Goal: Information Seeking & Learning: Check status

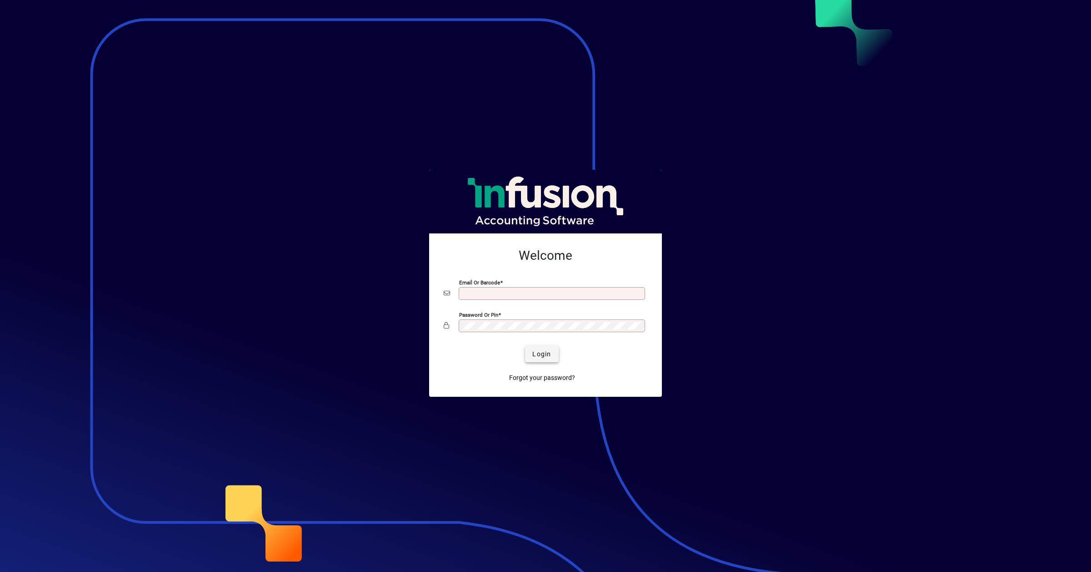
type input "**********"
click at [546, 348] on span "submit" at bounding box center [541, 354] width 33 height 22
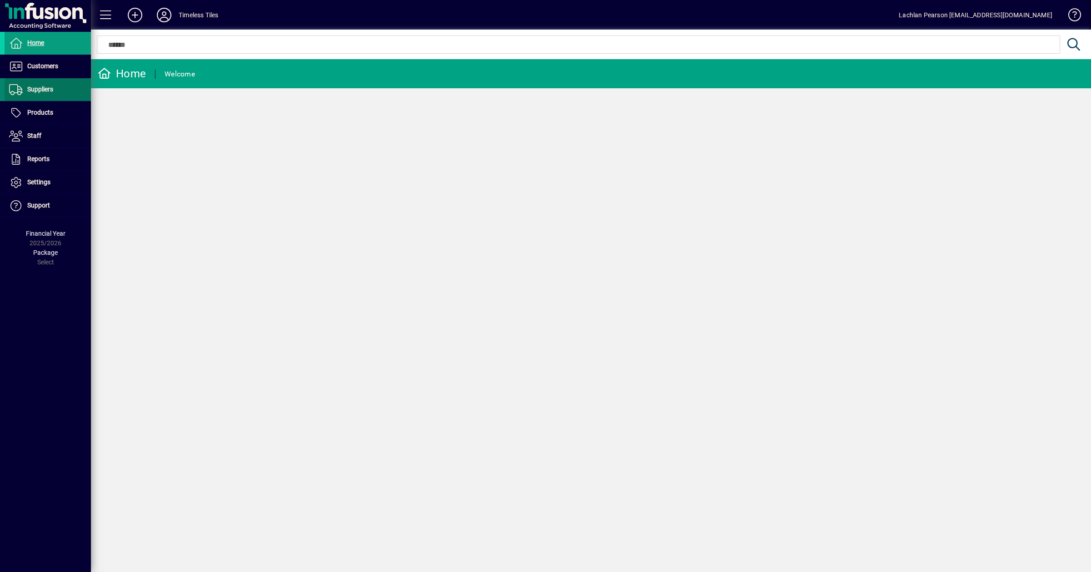
click at [49, 85] on span "Suppliers" at bounding box center [40, 88] width 26 height 7
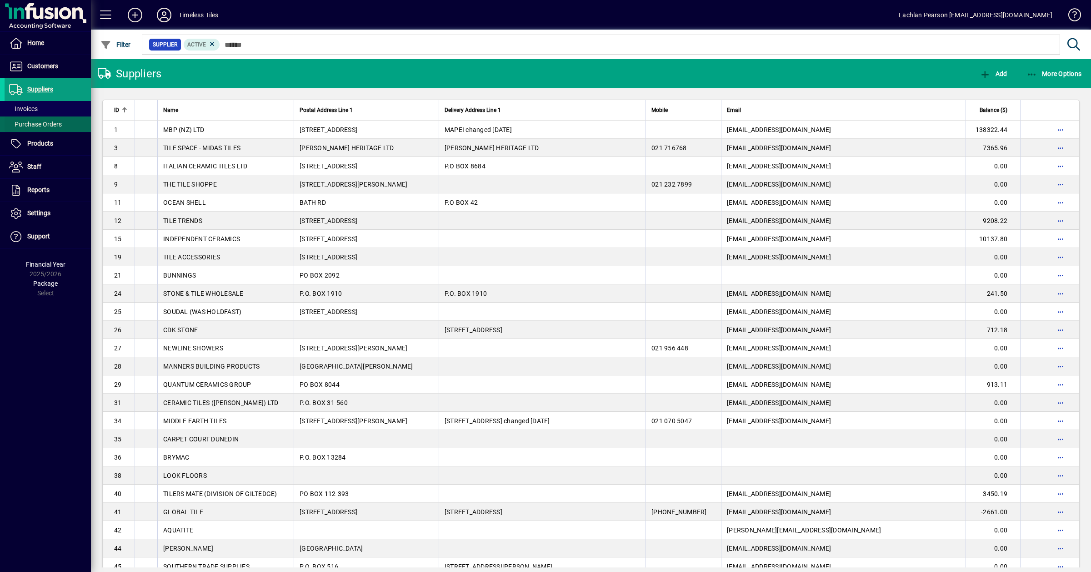
click at [56, 122] on span "Purchase Orders" at bounding box center [35, 123] width 53 height 7
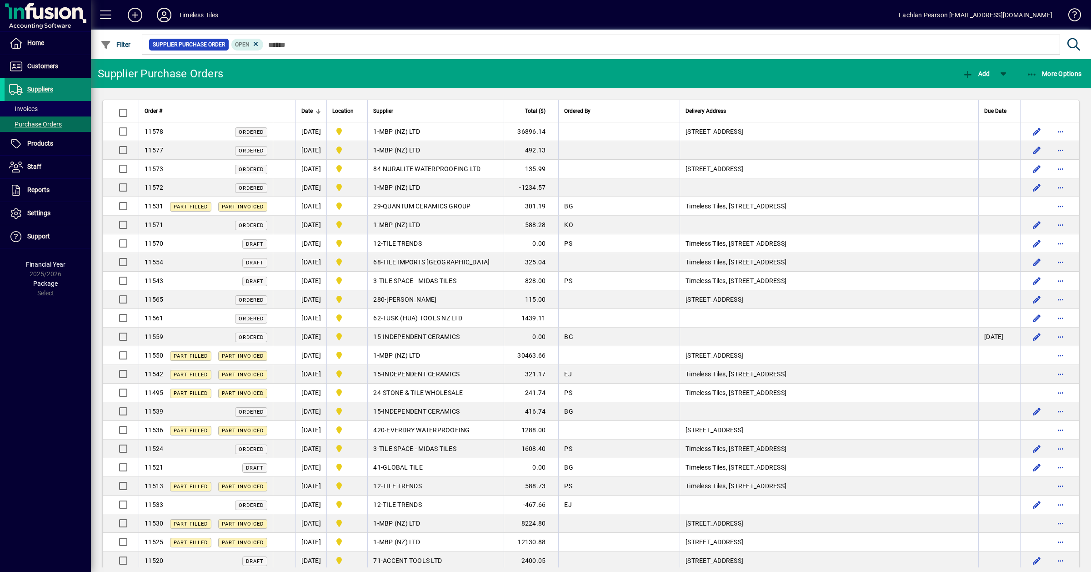
click at [47, 89] on span "Suppliers" at bounding box center [40, 88] width 26 height 7
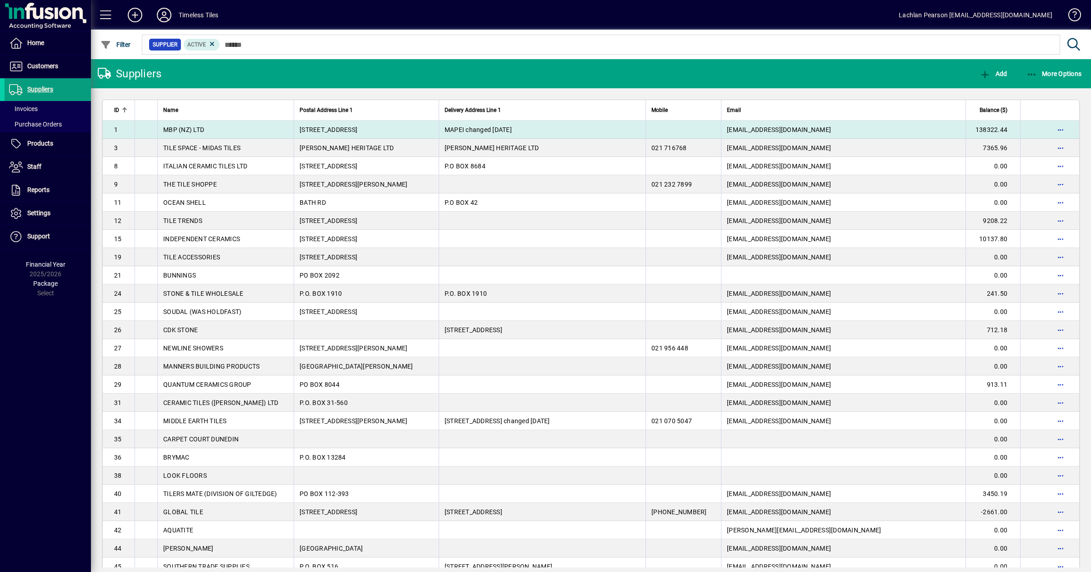
click at [262, 126] on td "MBP (NZ) LTD" at bounding box center [225, 129] width 136 height 18
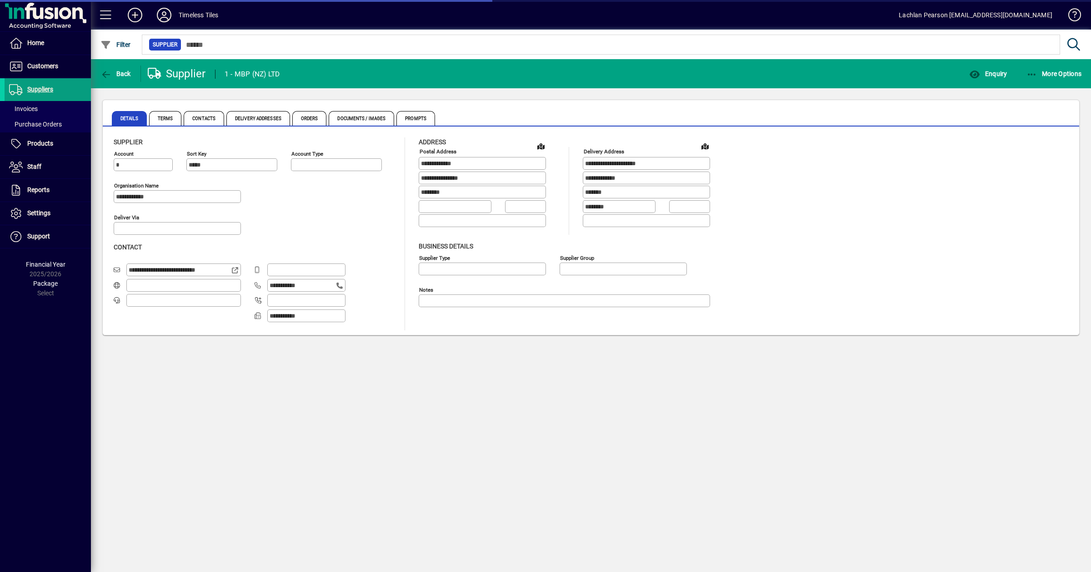
type input "**********"
click at [1042, 67] on span "button" at bounding box center [1054, 74] width 60 height 22
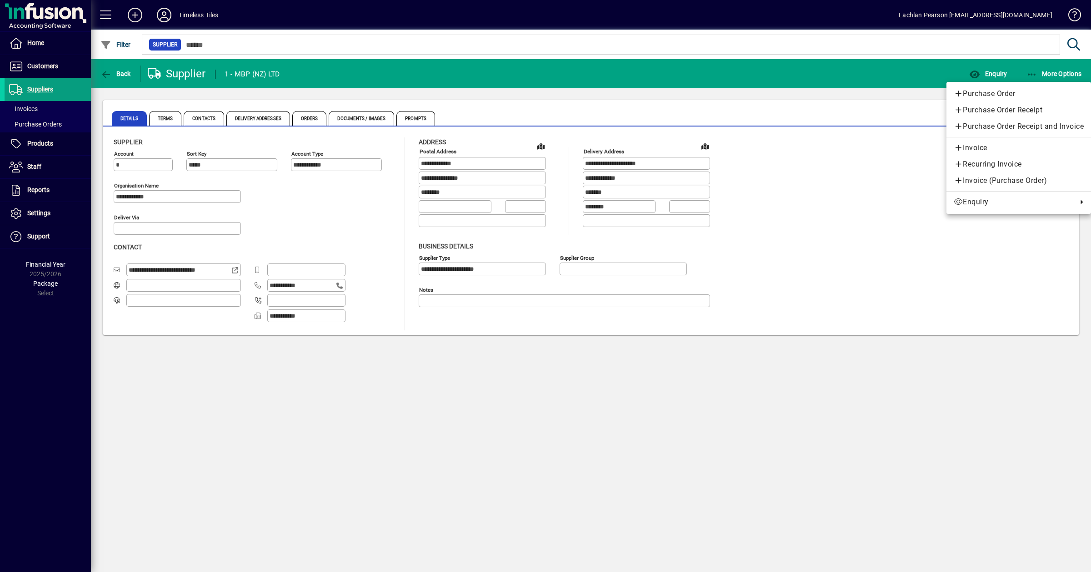
click at [936, 76] on div at bounding box center [545, 286] width 1091 height 572
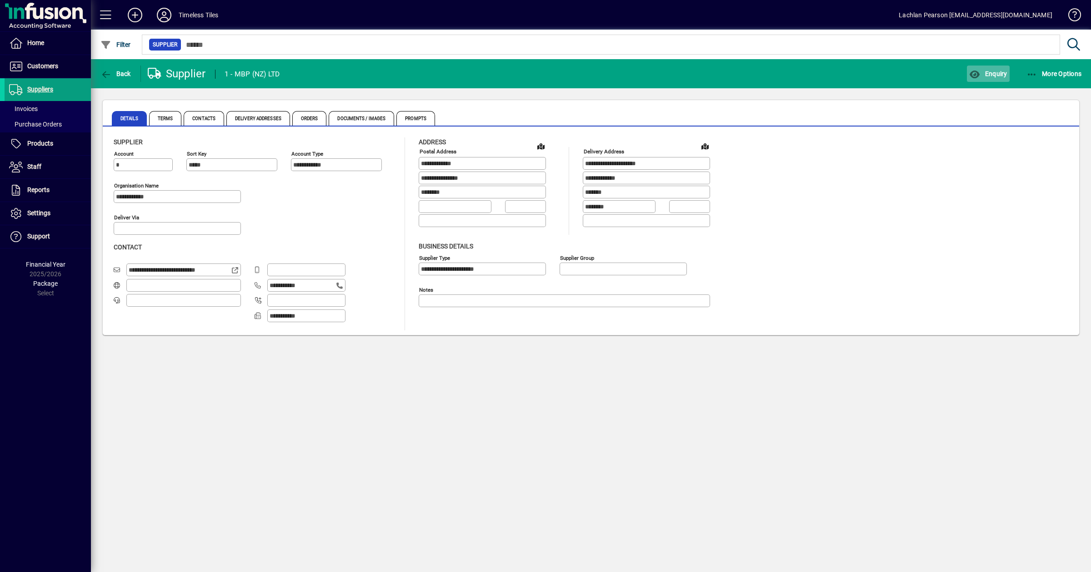
click at [987, 75] on span "Enquiry" at bounding box center [988, 73] width 38 height 7
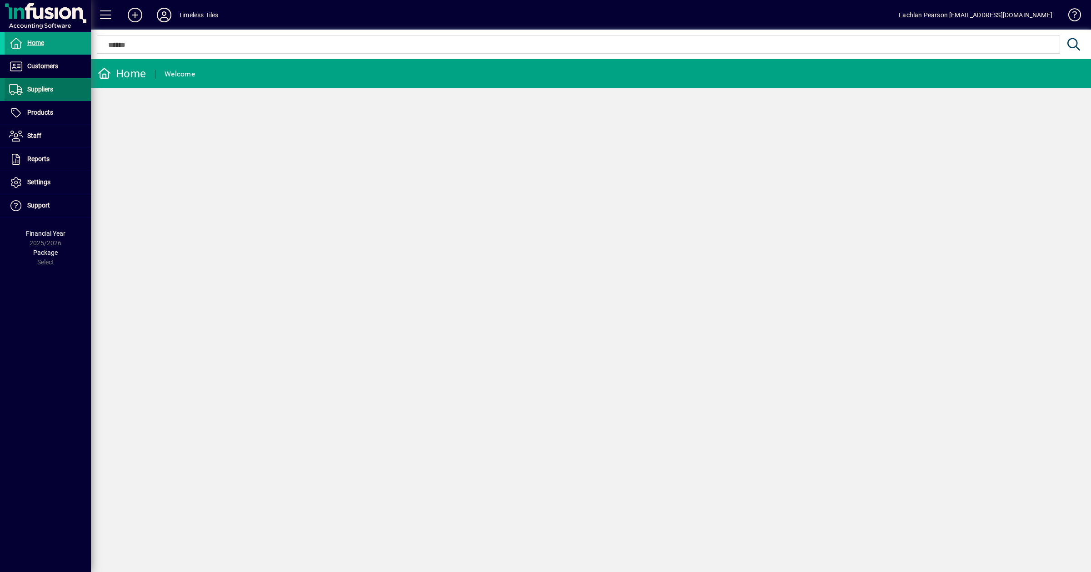
click at [61, 92] on span at bounding box center [48, 90] width 86 height 22
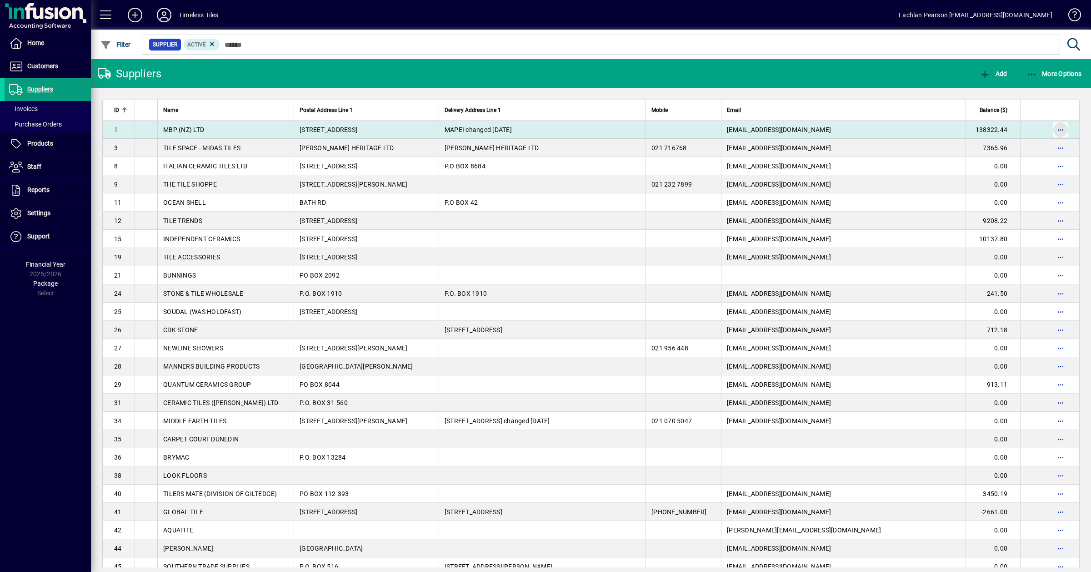
click at [1056, 123] on span "button" at bounding box center [1061, 130] width 22 height 22
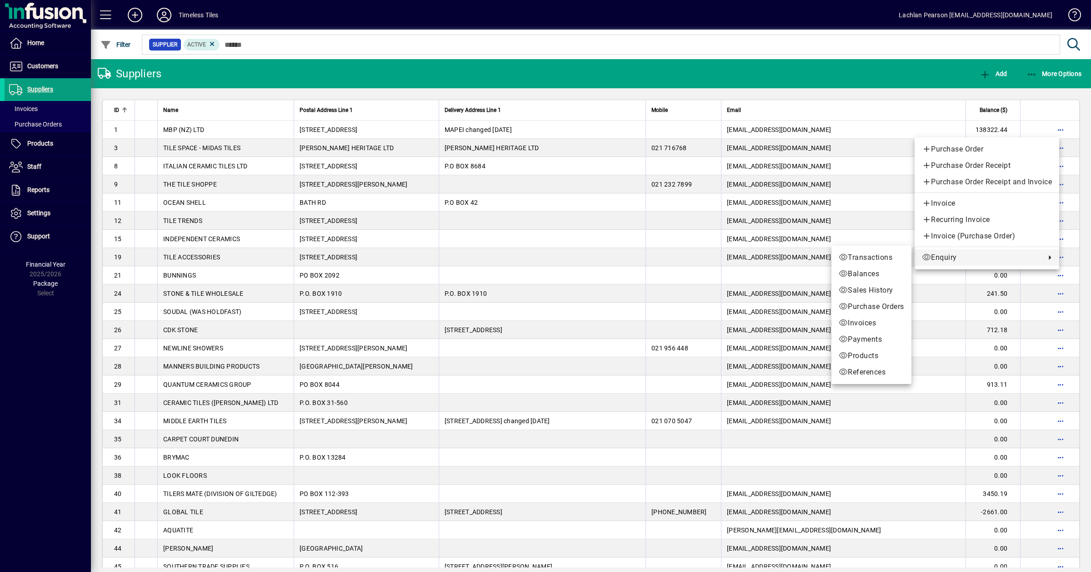
click at [935, 255] on span "Enquiry" at bounding box center [981, 257] width 119 height 11
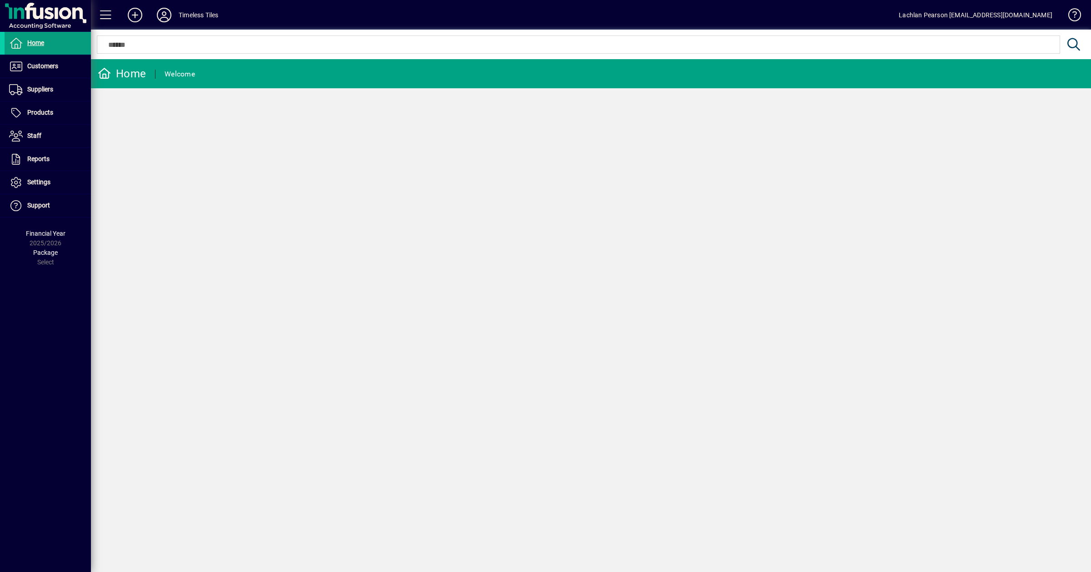
click at [176, 71] on div "Welcome" at bounding box center [180, 74] width 30 height 15
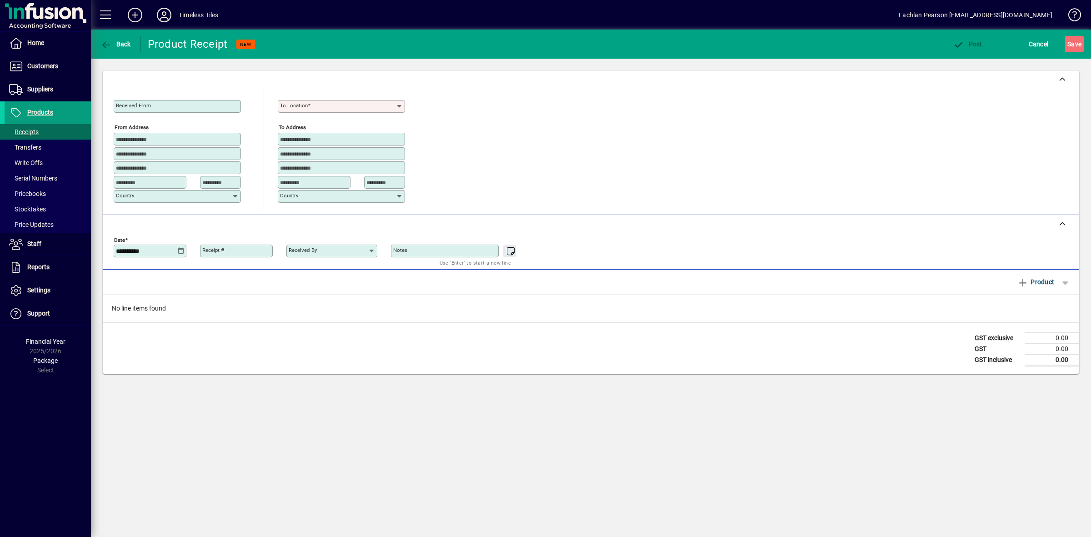
click at [679, 362] on div "GST exclusive 0.00 GST 0.00 GST inclusive 0.00" at bounding box center [591, 348] width 977 height 51
click at [49, 90] on span "Suppliers" at bounding box center [40, 88] width 26 height 7
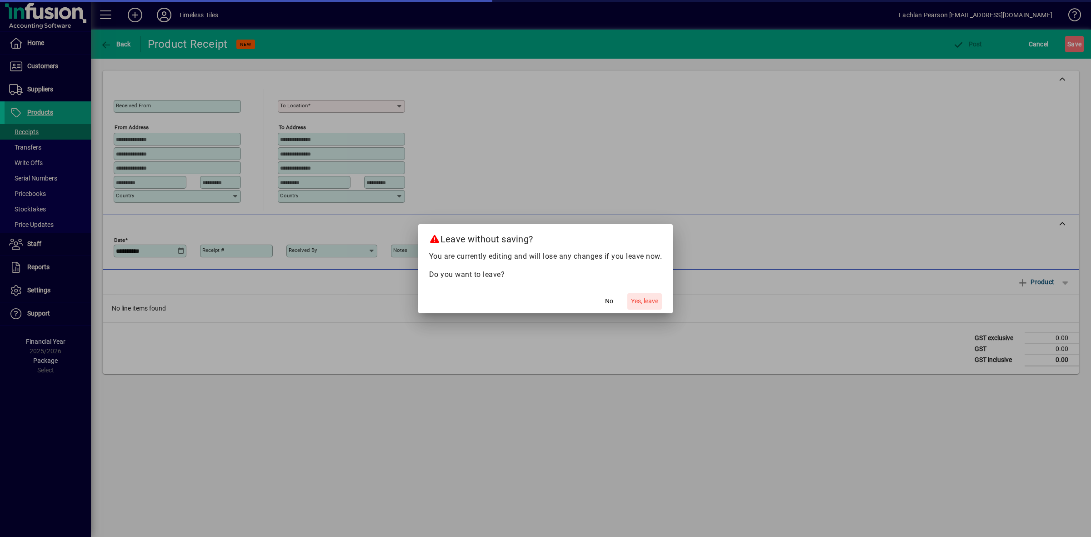
click at [652, 295] on span "button" at bounding box center [644, 302] width 35 height 22
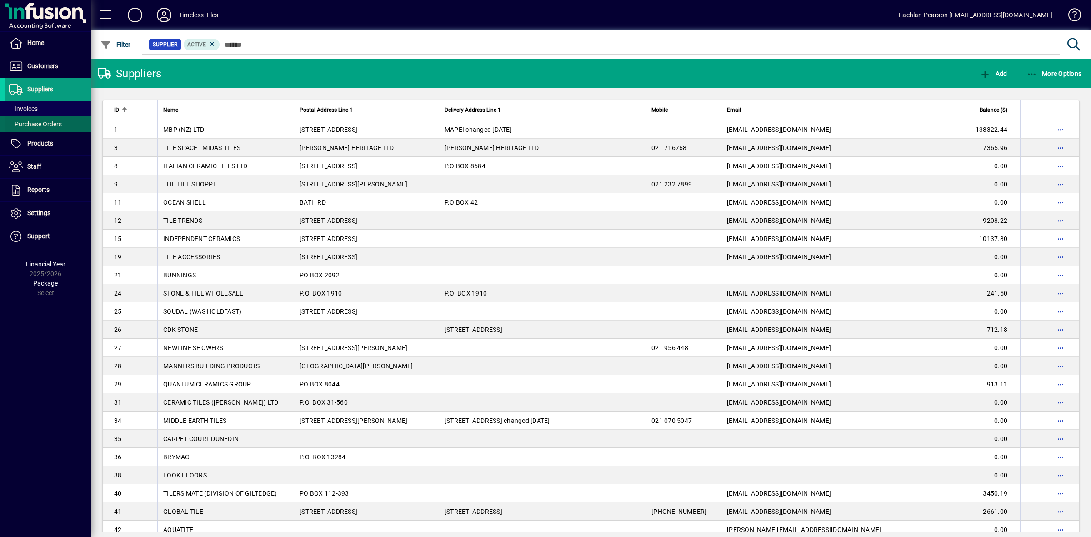
click at [55, 125] on span "Purchase Orders" at bounding box center [35, 123] width 53 height 7
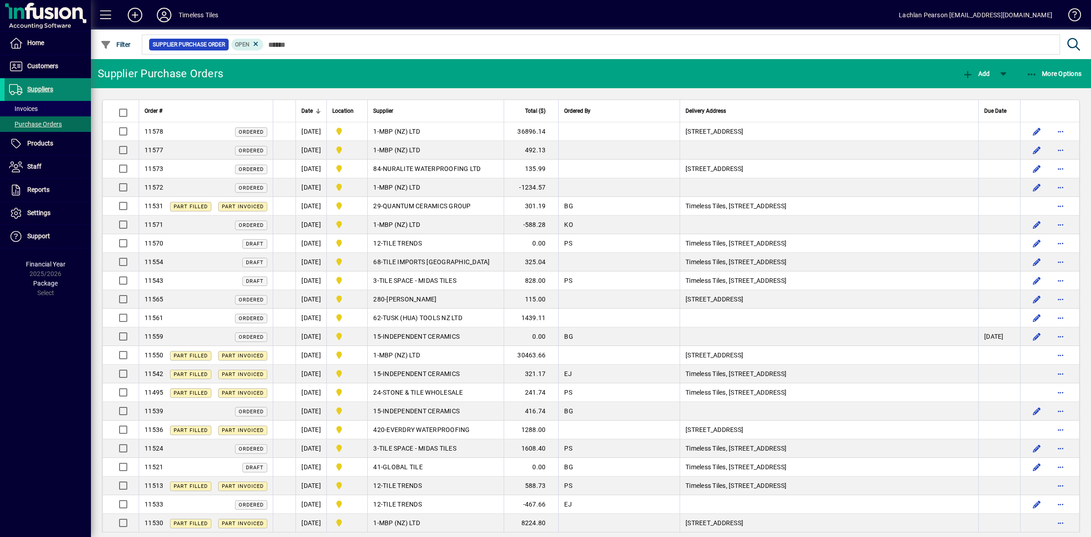
click at [56, 89] on span at bounding box center [48, 90] width 86 height 22
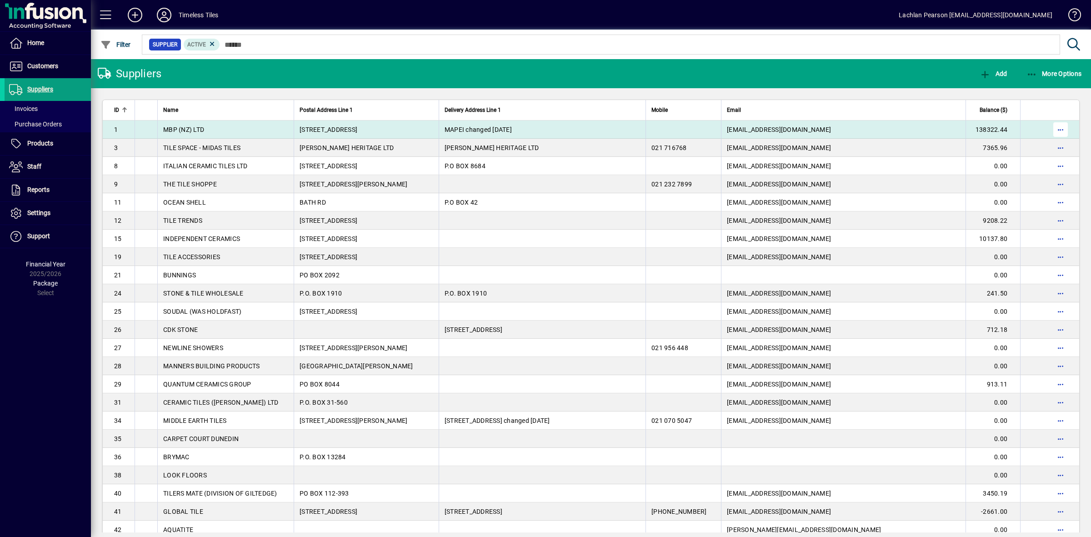
click at [1055, 124] on span "button" at bounding box center [1061, 130] width 22 height 22
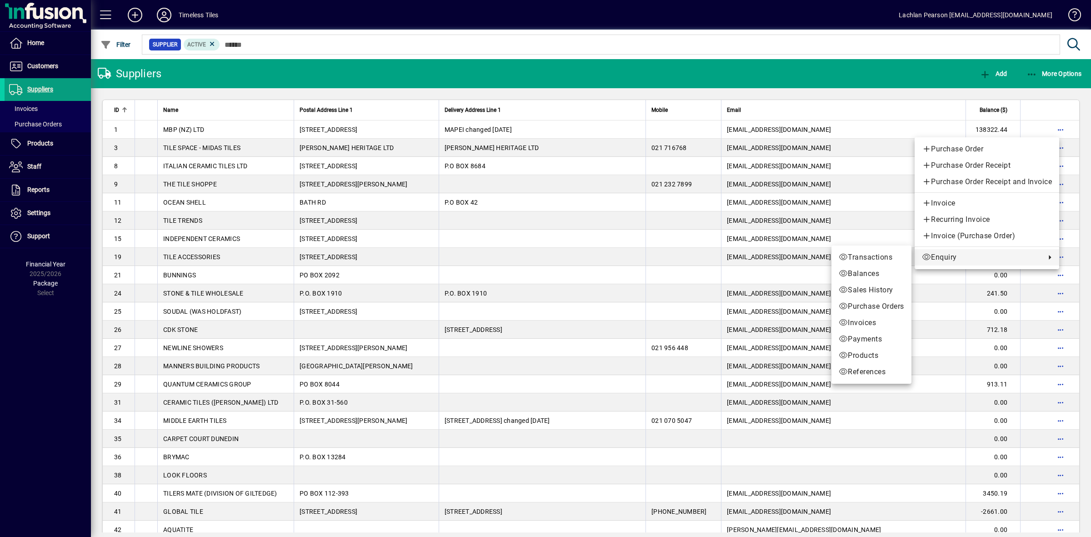
click at [994, 265] on div "Purchase Order Purchase Order Receipt Purchase Order Receipt and Invoice Invoic…" at bounding box center [987, 203] width 145 height 132
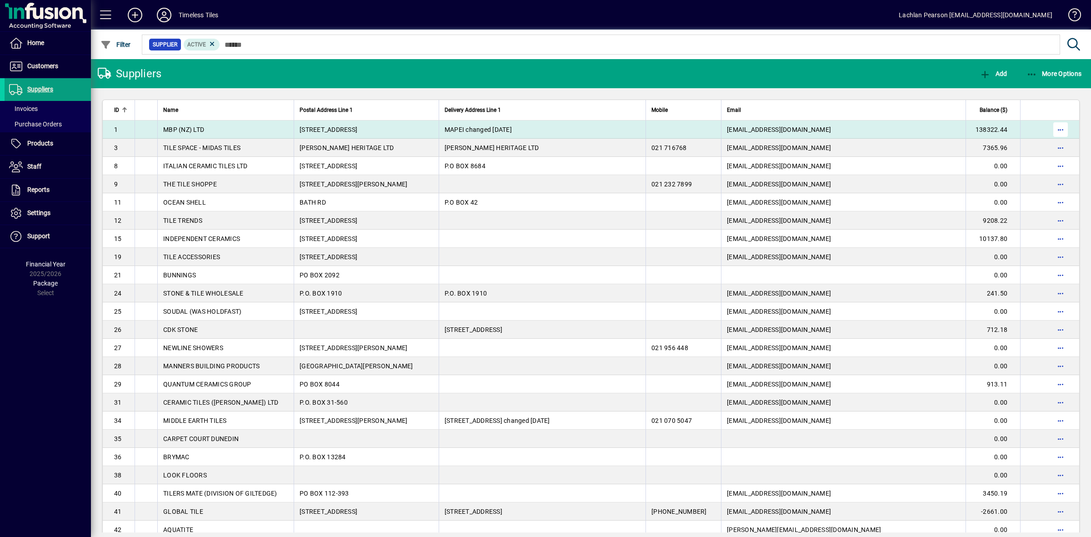
click at [1050, 131] on span "button" at bounding box center [1061, 130] width 22 height 22
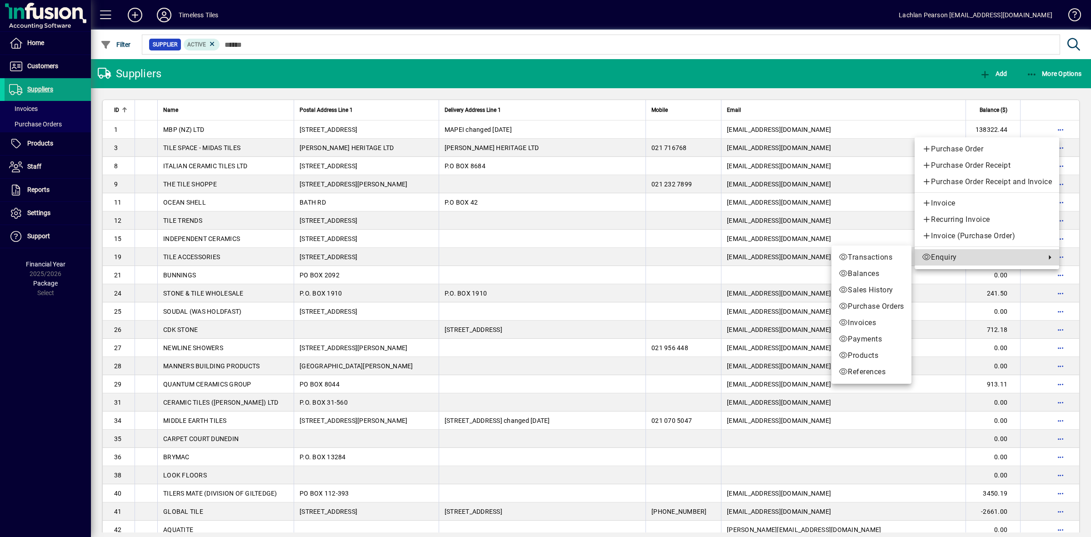
click at [990, 255] on span "Enquiry" at bounding box center [981, 257] width 119 height 11
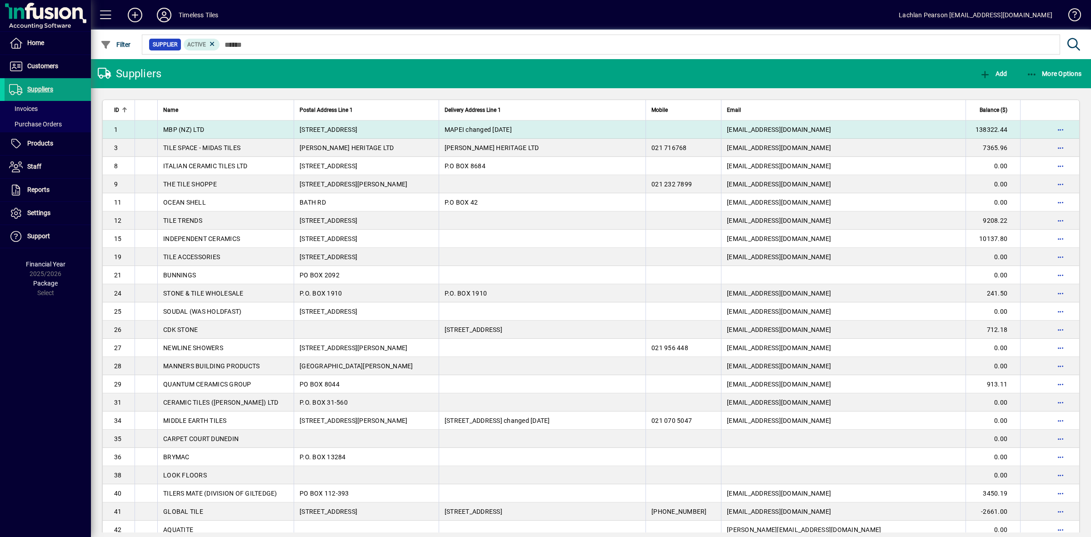
click at [705, 130] on td at bounding box center [683, 129] width 75 height 18
click at [705, 130] on div "Suppliers Add More Options ID Name Postal Address Line 1 Delivery Address Line …" at bounding box center [591, 298] width 1000 height 478
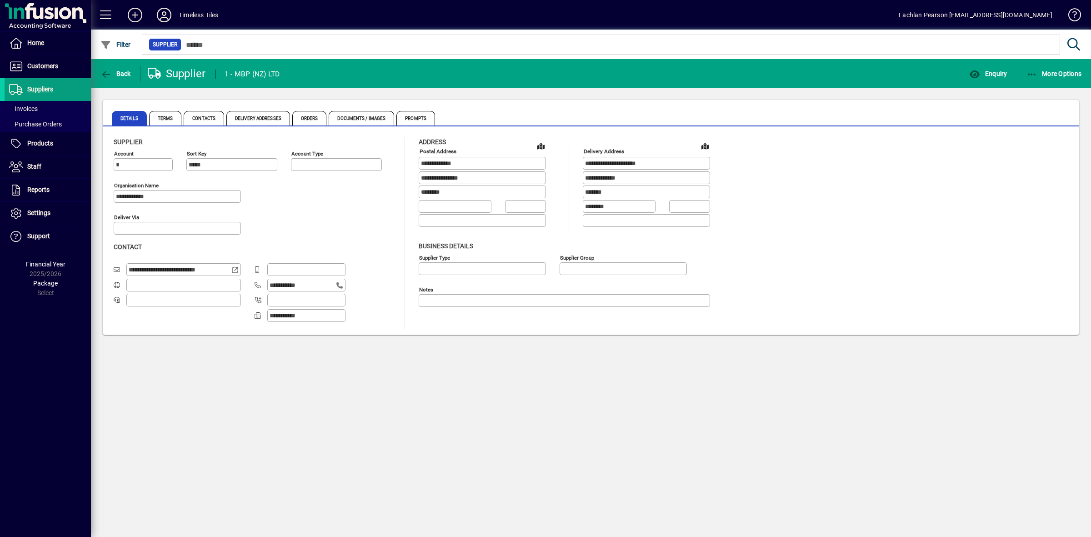
type input "**********"
click at [581, 135] on div "**********" at bounding box center [591, 231] width 977 height 206
click at [311, 118] on span "Orders" at bounding box center [309, 118] width 35 height 15
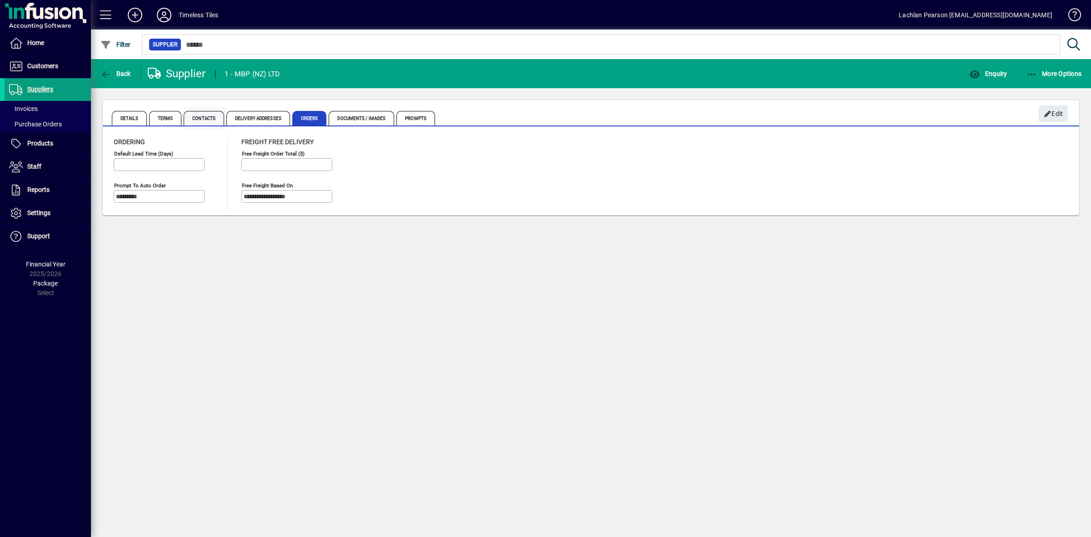
click at [216, 116] on span "Contacts" at bounding box center [204, 118] width 40 height 15
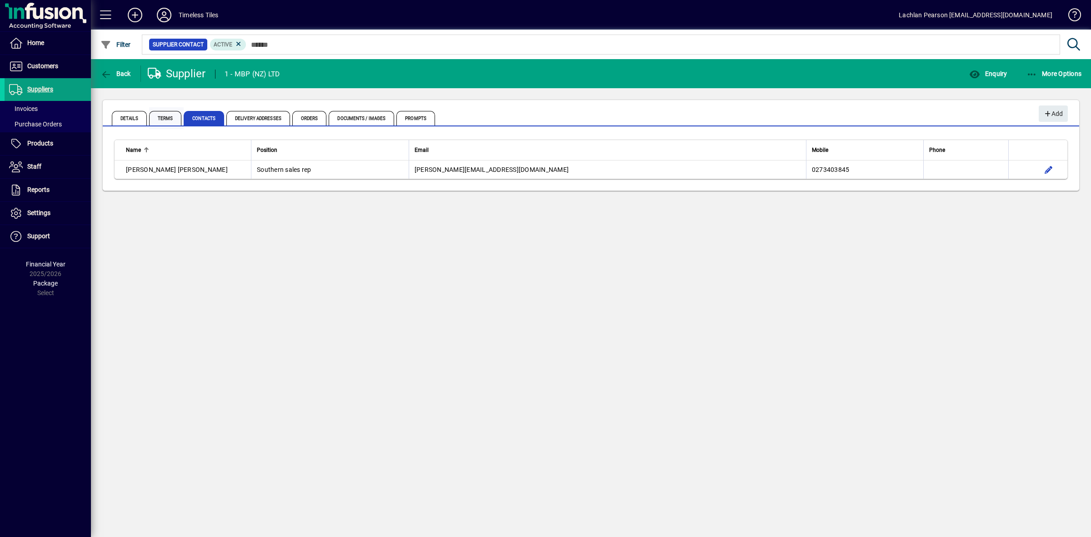
click at [174, 113] on span "Terms" at bounding box center [165, 118] width 33 height 15
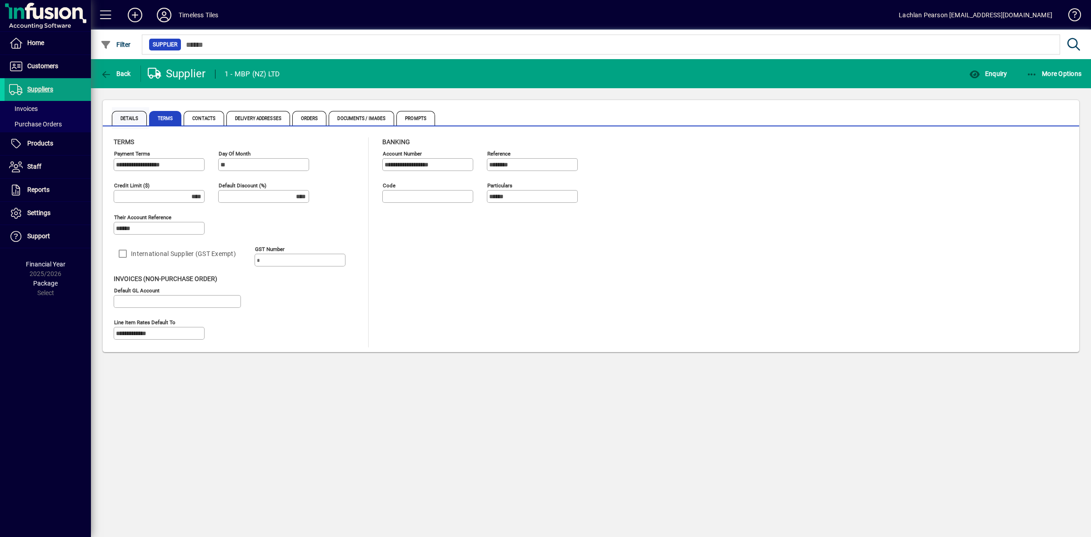
drag, startPoint x: 174, startPoint y: 113, endPoint x: 139, endPoint y: 114, distance: 35.0
click at [137, 114] on span "Details" at bounding box center [129, 118] width 35 height 15
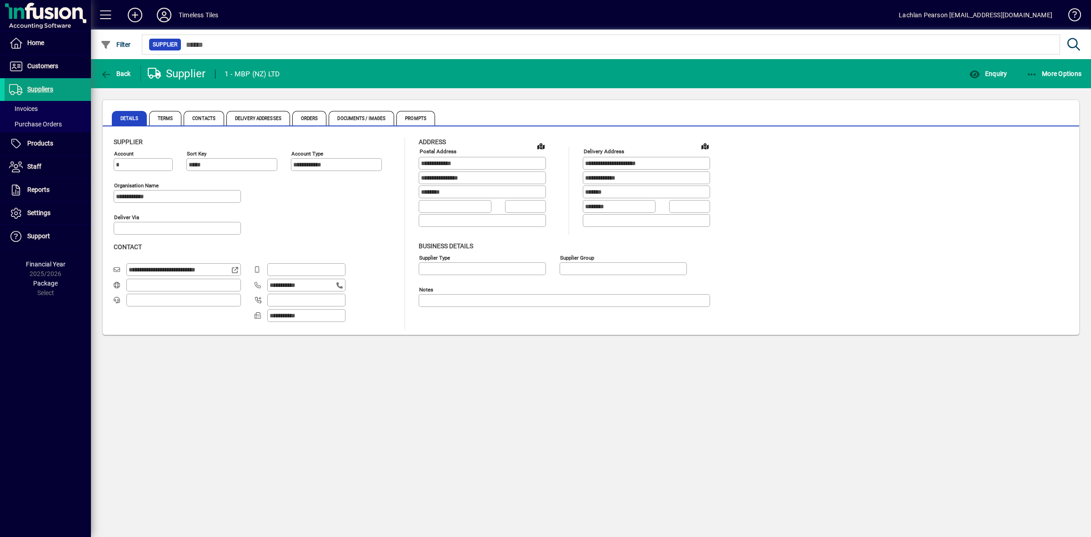
type input "**********"
click at [981, 70] on span "Enquiry" at bounding box center [988, 73] width 38 height 7
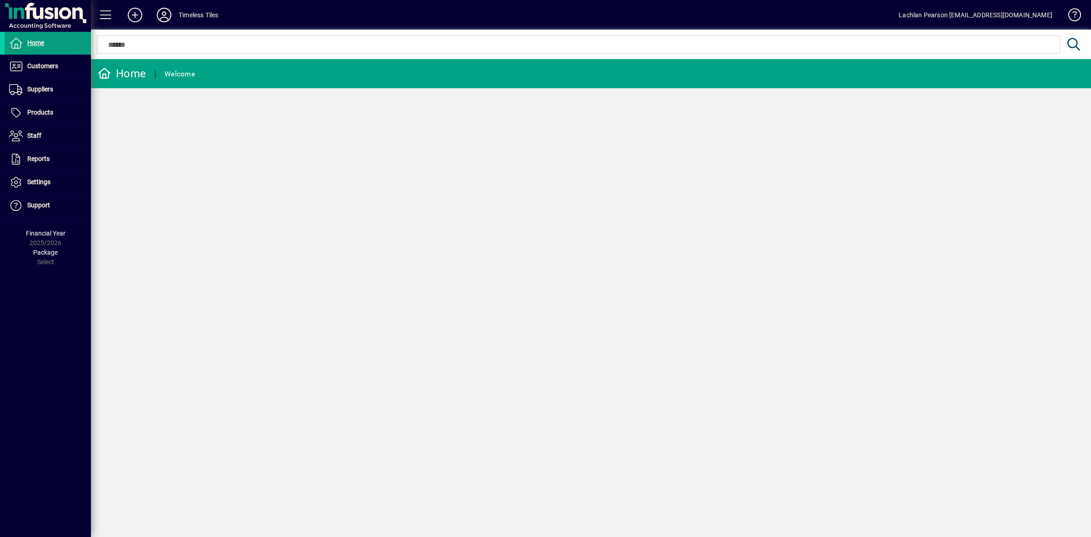
click at [275, 101] on div "Home Welcome" at bounding box center [591, 298] width 1000 height 478
click at [360, 155] on div "Home Welcome" at bounding box center [591, 298] width 1000 height 478
click at [64, 110] on span at bounding box center [48, 113] width 86 height 22
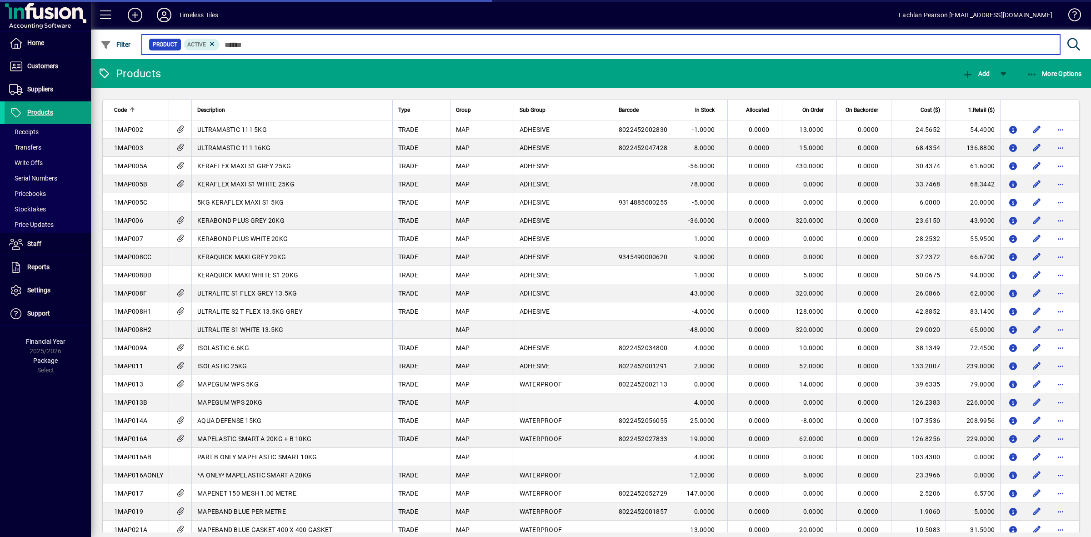
click at [299, 42] on input "text" at bounding box center [636, 44] width 833 height 13
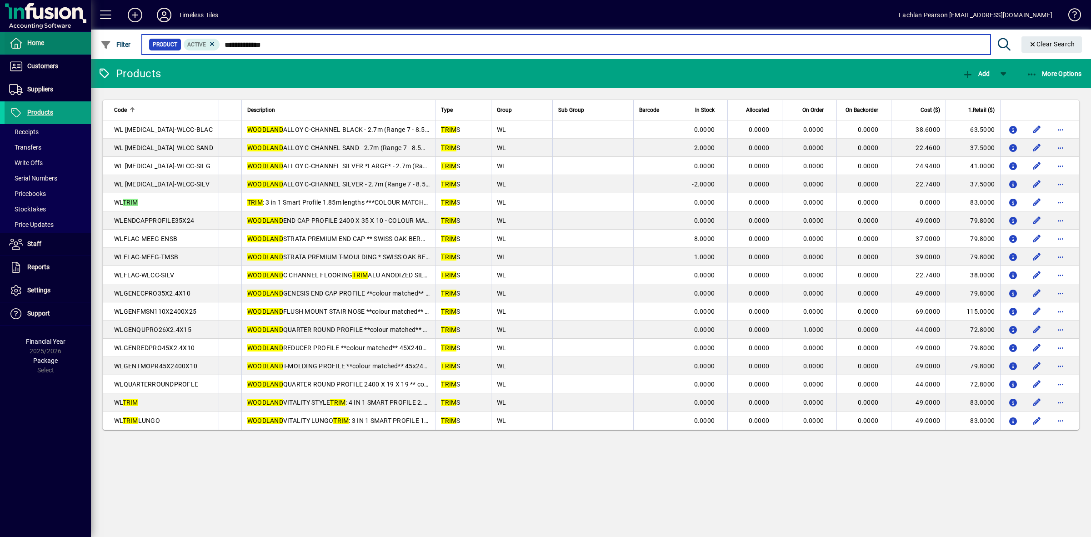
type input "**********"
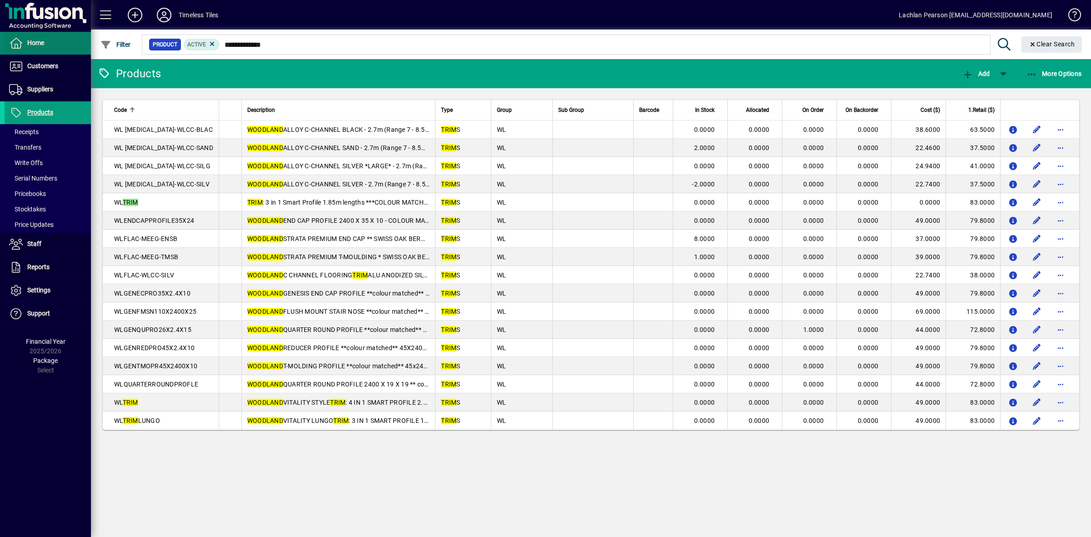
click at [45, 40] on span at bounding box center [48, 43] width 86 height 22
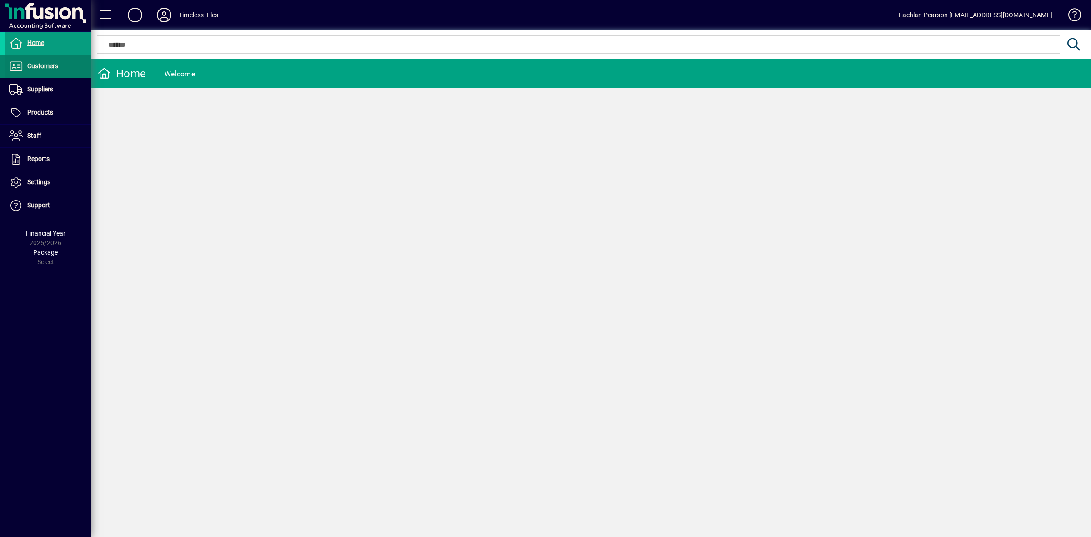
click at [64, 69] on span at bounding box center [48, 66] width 86 height 22
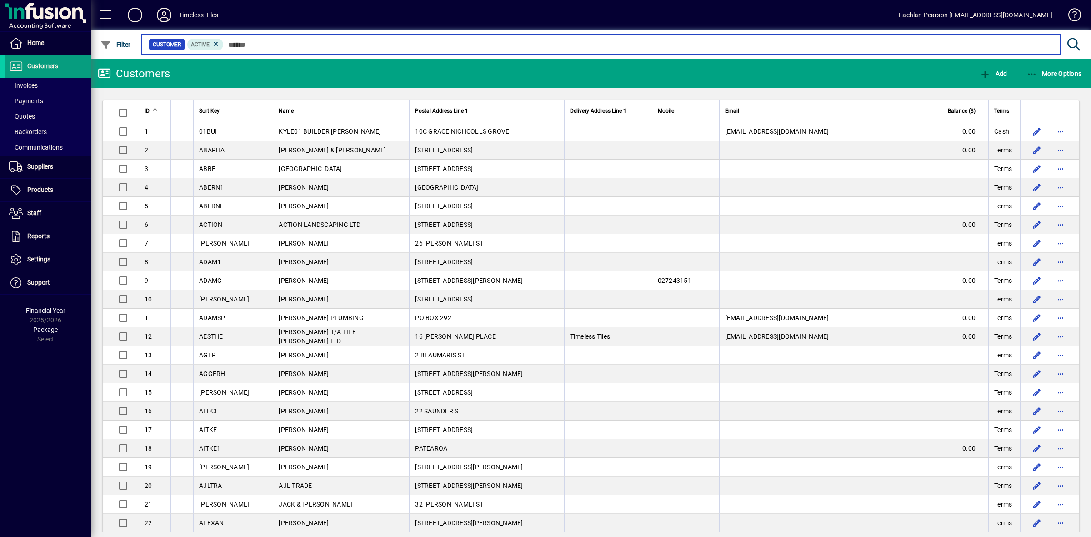
click at [313, 46] on input "text" at bounding box center [638, 44] width 829 height 13
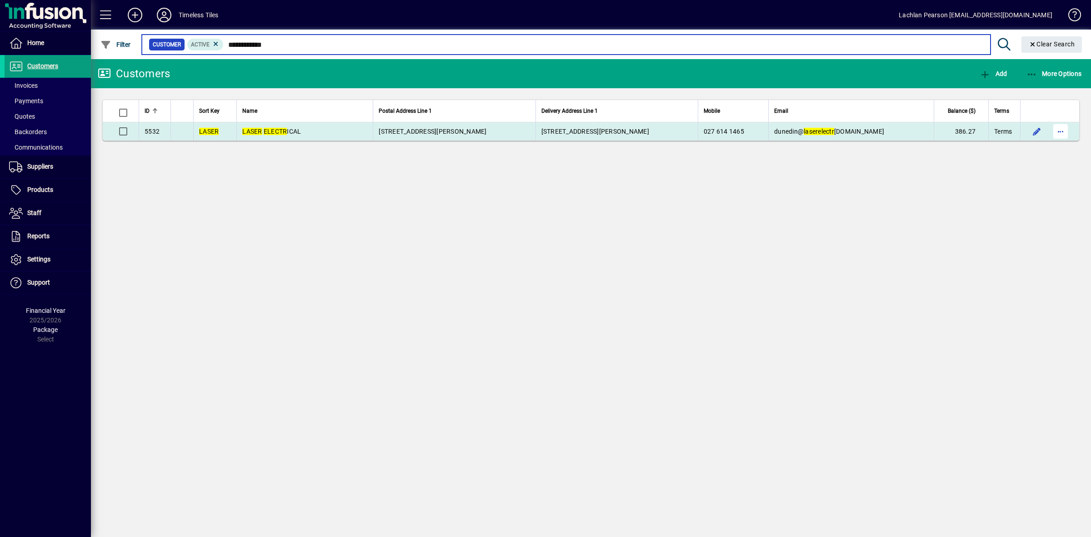
type input "**********"
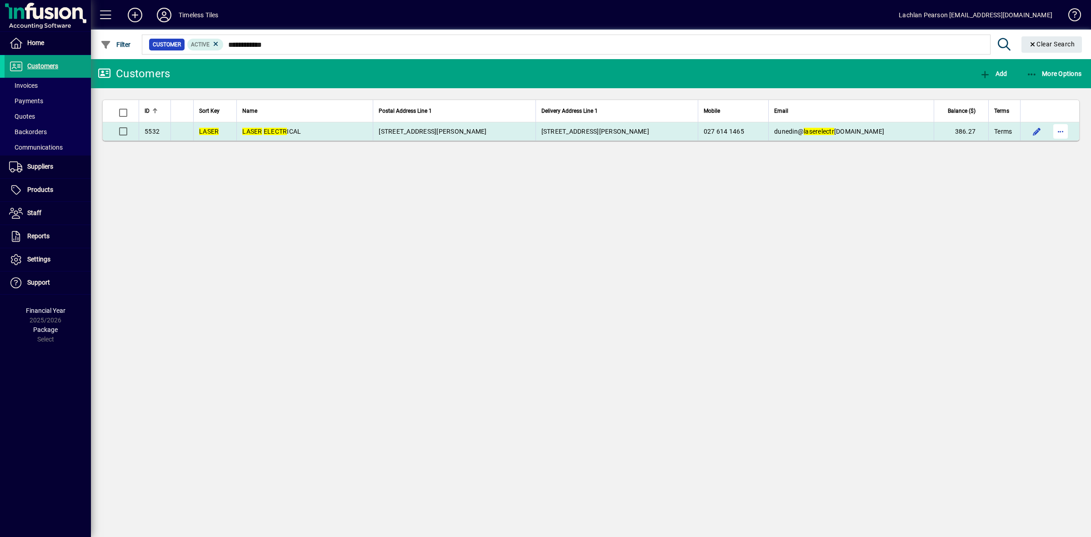
click at [1064, 132] on span "button" at bounding box center [1061, 131] width 22 height 22
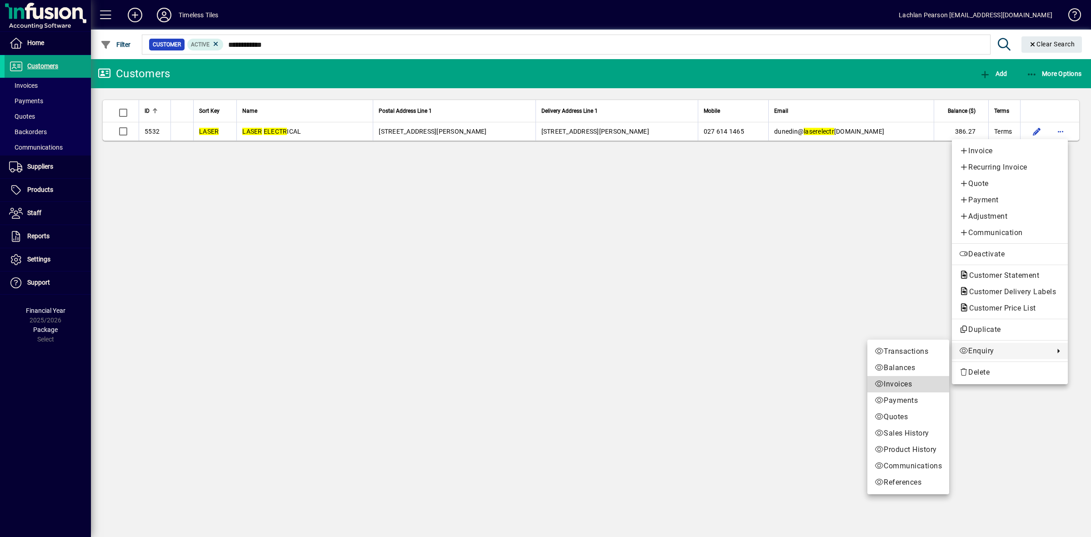
click at [887, 386] on span "Invoices" at bounding box center [908, 384] width 67 height 11
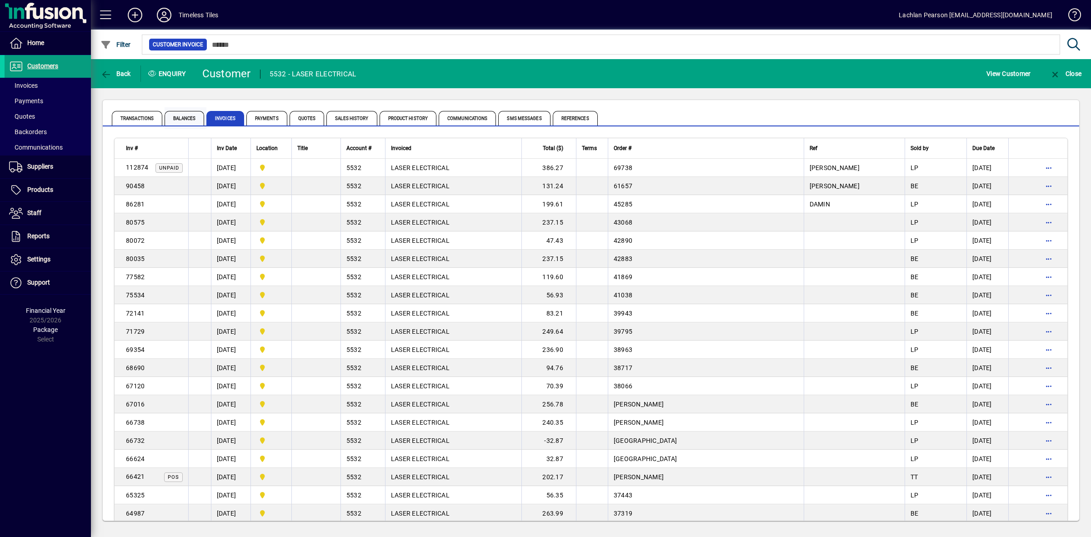
click at [194, 121] on span "Balances" at bounding box center [185, 118] width 40 height 15
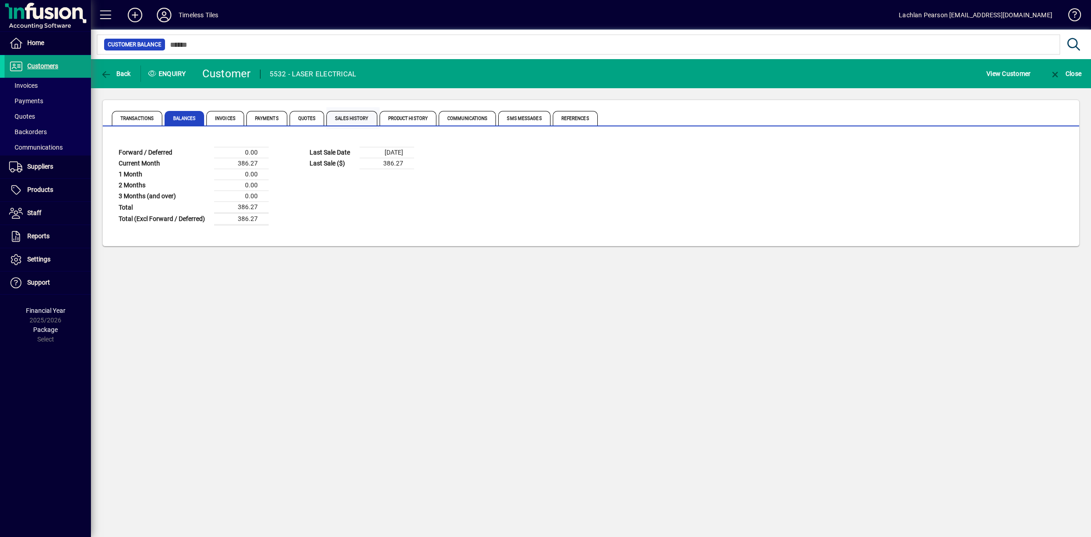
click at [351, 123] on span "Sales History" at bounding box center [351, 118] width 50 height 15
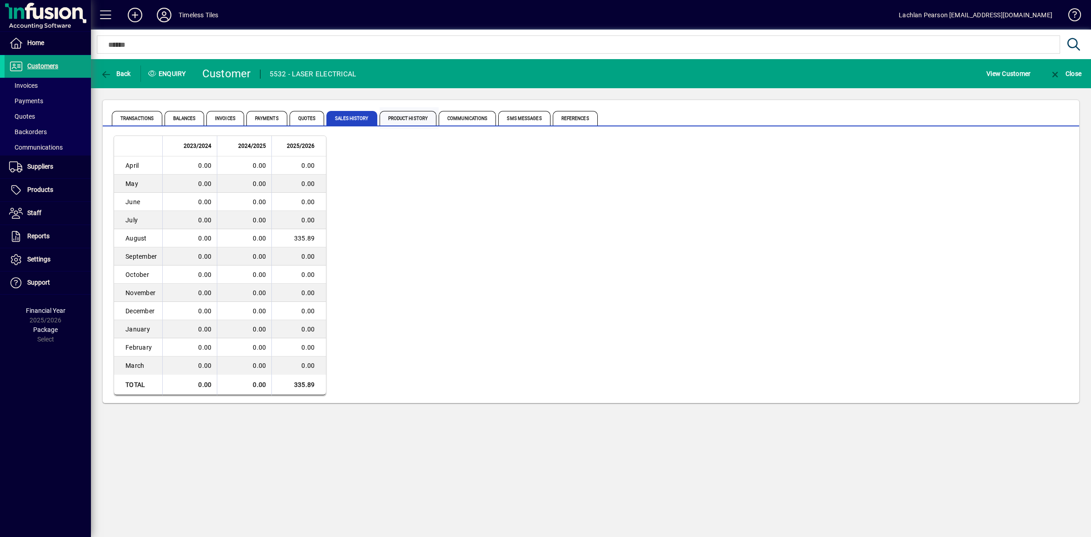
click at [414, 119] on span "Product History" at bounding box center [408, 118] width 57 height 15
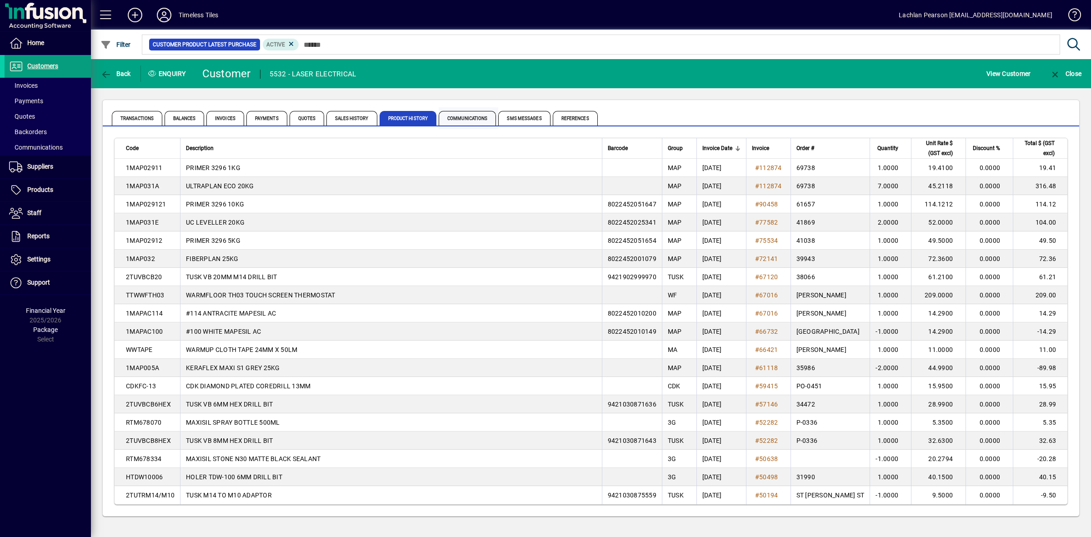
click at [477, 117] on span "Communications" at bounding box center [467, 118] width 57 height 15
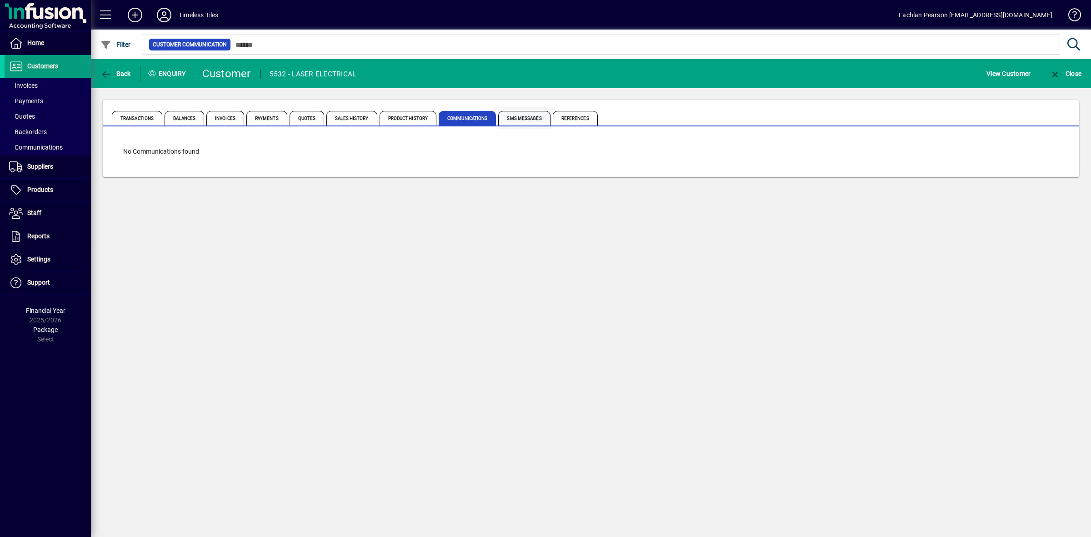
click at [512, 115] on span "SMS Messages" at bounding box center [524, 118] width 52 height 15
click at [591, 115] on span "References" at bounding box center [575, 118] width 45 height 15
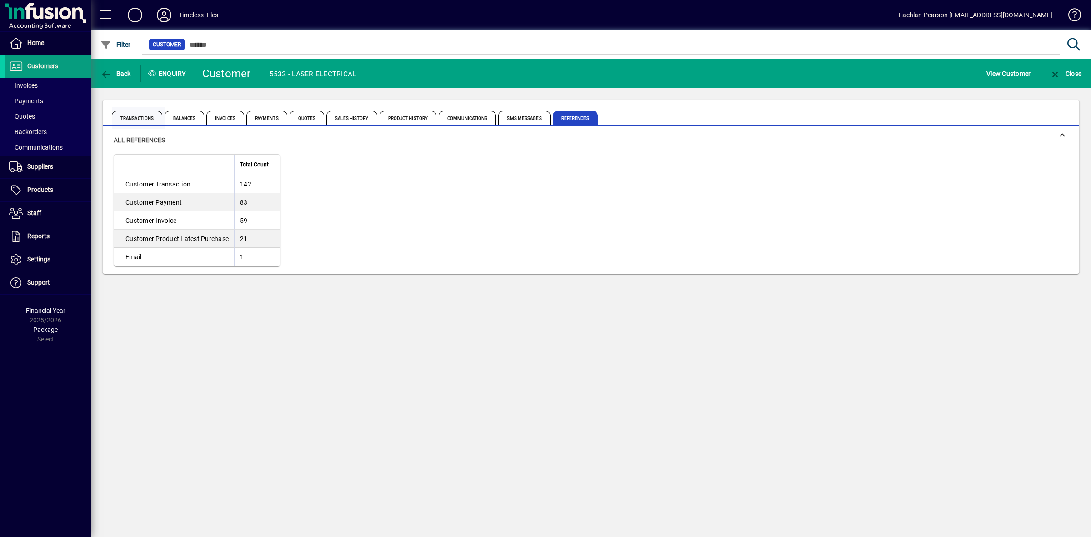
click at [135, 118] on span "Transactions" at bounding box center [137, 118] width 50 height 15
